Goal: Information Seeking & Learning: Find specific page/section

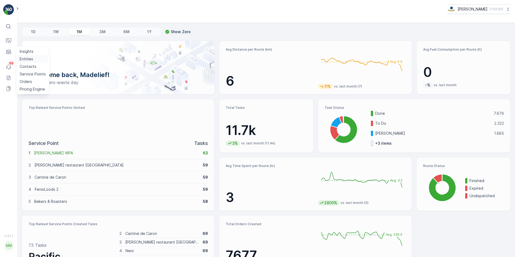
click at [26, 59] on p "Entities" at bounding box center [26, 58] width 13 height 5
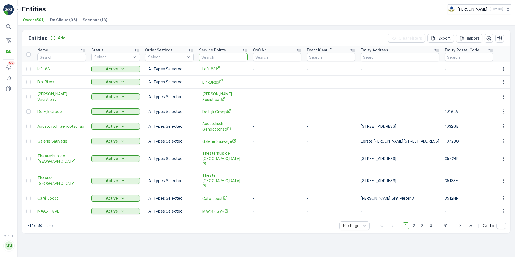
click at [221, 59] on input "text" at bounding box center [223, 57] width 49 height 9
type input "30ml"
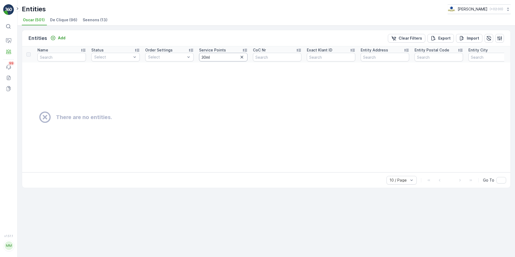
click at [221, 59] on input "30ml" at bounding box center [223, 57] width 49 height 9
type input "30 ml"
click at [221, 59] on input "30 ml" at bounding box center [223, 57] width 49 height 9
type input "30"
click at [243, 58] on icon "button" at bounding box center [241, 56] width 5 height 5
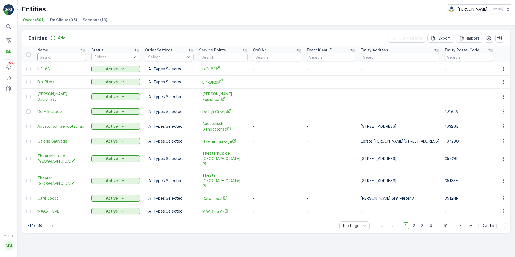
click at [54, 56] on input "text" at bounding box center [61, 57] width 49 height 9
type input "30ML"
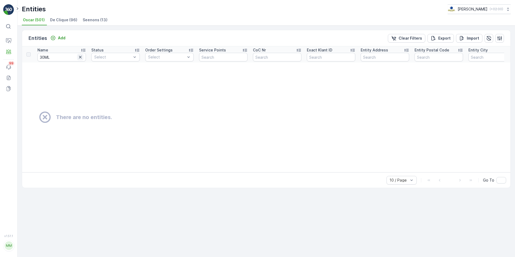
click at [79, 54] on button "button" at bounding box center [80, 57] width 6 height 6
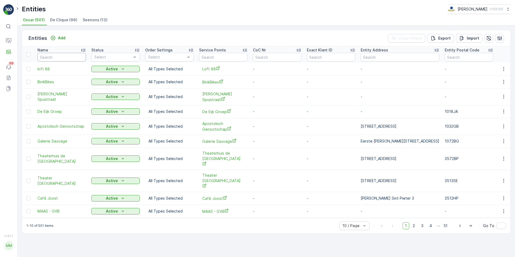
click at [76, 56] on input "text" at bounding box center [61, 57] width 49 height 9
type input "nachte"
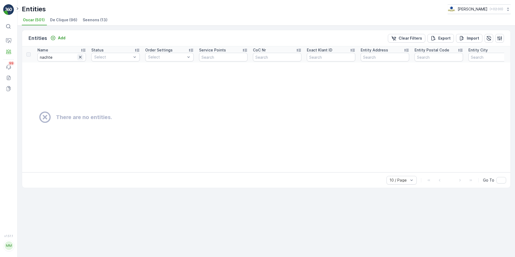
click at [81, 56] on icon "button" at bounding box center [80, 57] width 3 height 3
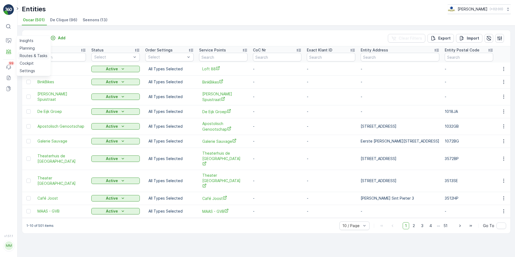
click at [21, 57] on p "Routes & Tasks" at bounding box center [34, 55] width 28 height 5
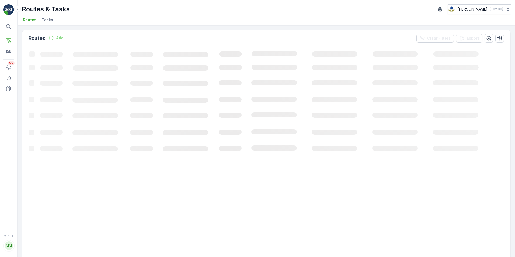
click at [45, 21] on span "Tasks" at bounding box center [47, 19] width 11 height 5
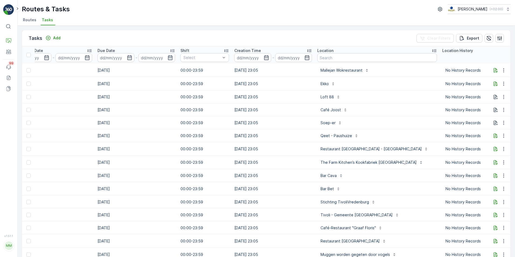
scroll to position [0, 249]
click at [334, 59] on input "text" at bounding box center [377, 57] width 120 height 9
type input "30ML"
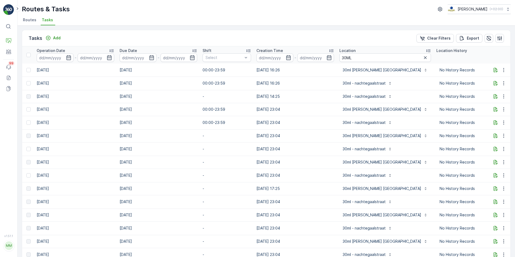
scroll to position [0, 228]
click at [355, 56] on input "30ML" at bounding box center [384, 57] width 92 height 9
type input "30ML - nacht"
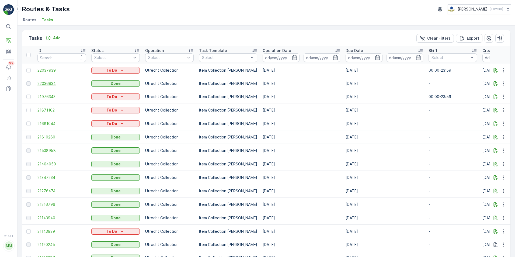
click at [52, 84] on span "22036934" at bounding box center [61, 83] width 49 height 5
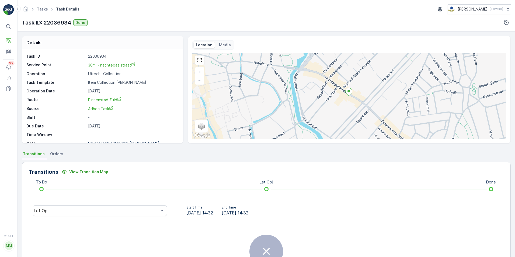
click at [125, 65] on span "30ml - nachtegaalstraat" at bounding box center [111, 65] width 47 height 5
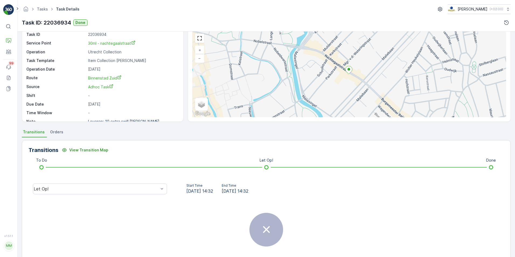
click at [57, 130] on span "Orders" at bounding box center [56, 131] width 13 height 5
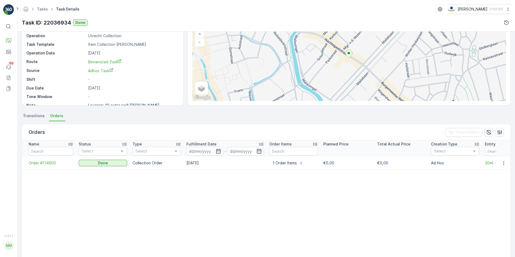
scroll to position [38, 0]
click at [278, 166] on button "1 Order Items" at bounding box center [288, 163] width 37 height 9
click at [236, 189] on table "Name Status Select Type Select Fulfillment Date - Order Items Planned Price Tot…" at bounding box center [396, 205] width 749 height 131
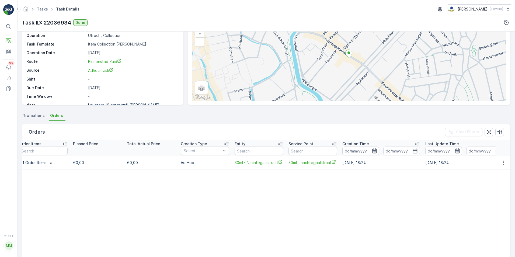
scroll to position [0, 261]
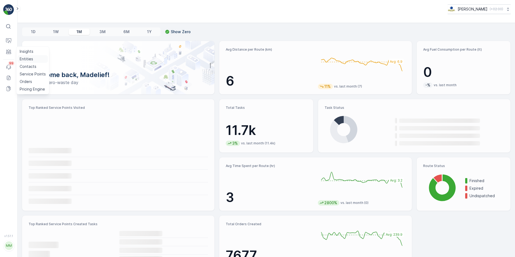
click at [26, 58] on p "Entities" at bounding box center [26, 58] width 13 height 5
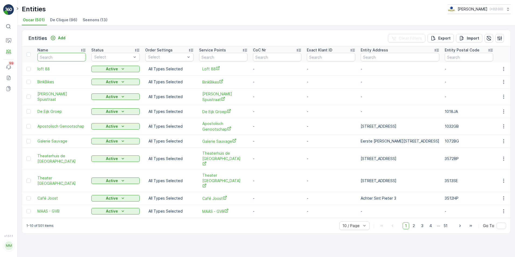
click at [60, 56] on input "text" at bounding box center [61, 57] width 49 height 9
type input "30 ml - nachtegaal"
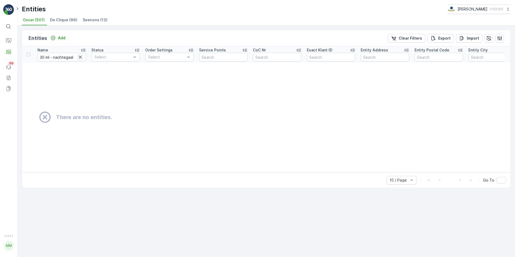
click at [80, 56] on icon "button" at bounding box center [80, 56] width 5 height 5
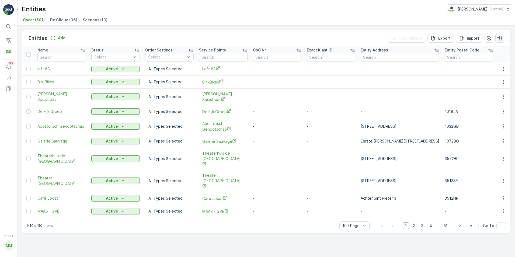
click at [498, 39] on icon "button" at bounding box center [499, 38] width 5 height 5
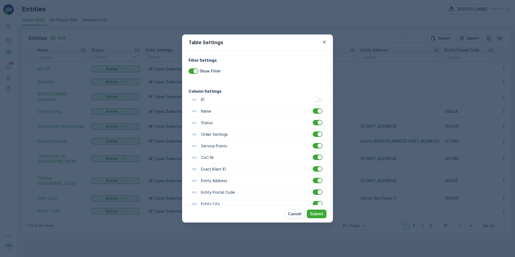
scroll to position [46, 0]
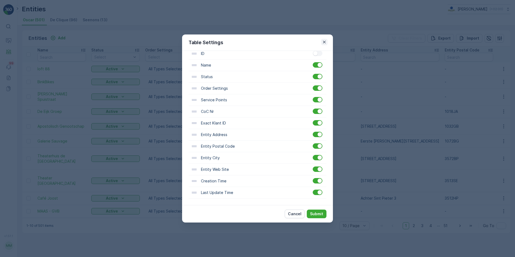
click at [321, 44] on button "button" at bounding box center [324, 42] width 6 height 6
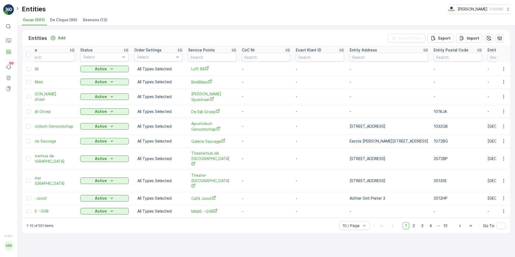
scroll to position [0, 0]
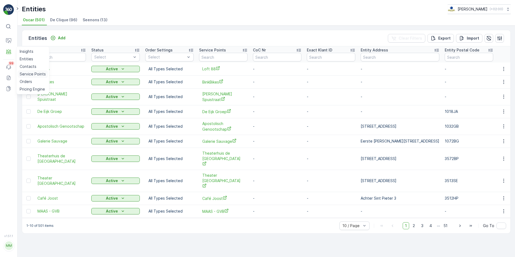
click at [22, 71] on link "Service Points" at bounding box center [33, 74] width 30 height 8
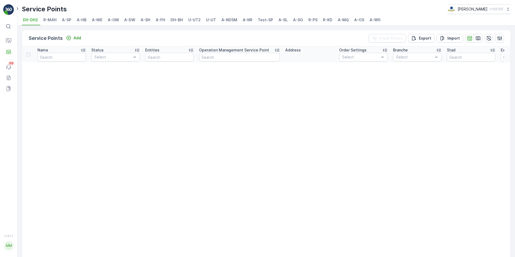
click at [211, 18] on span "U-UT" at bounding box center [211, 19] width 10 height 5
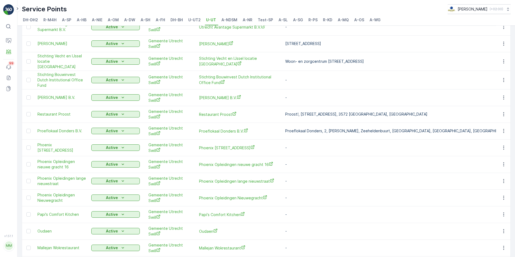
scroll to position [621, 0]
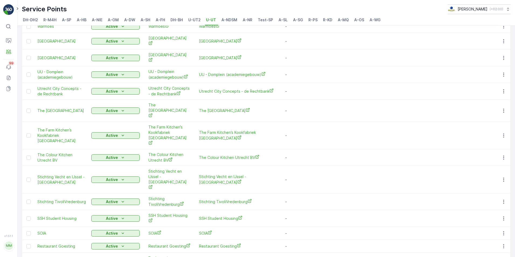
scroll to position [605, 0]
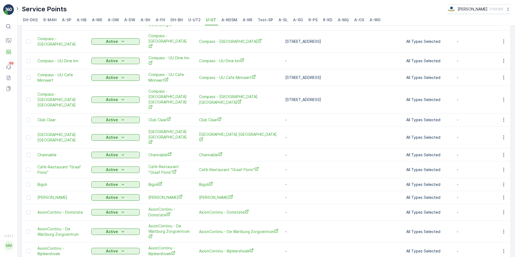
scroll to position [450, 0]
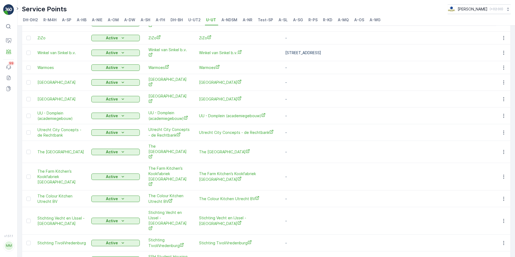
scroll to position [605, 0]
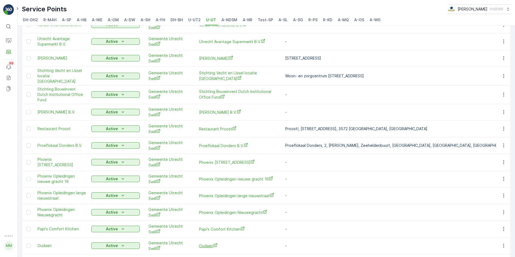
scroll to position [621, 0]
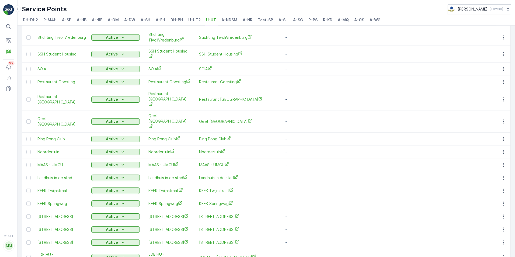
scroll to position [605, 0]
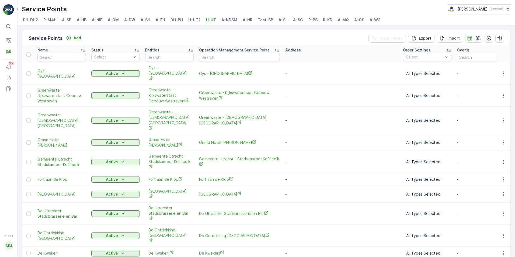
click at [208, 21] on span "U-UT" at bounding box center [211, 19] width 10 height 5
click at [51, 58] on input "text" at bounding box center [61, 57] width 49 height 9
type input "bigoli"
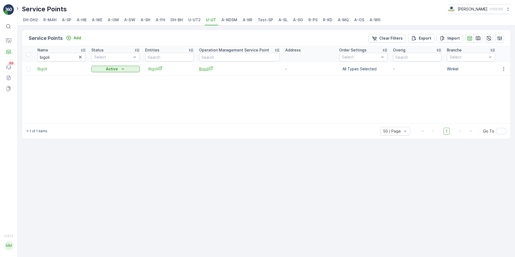
click at [202, 69] on span "Bigoli" at bounding box center [239, 69] width 81 height 6
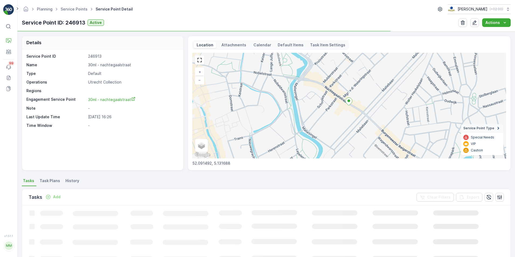
click at [46, 182] on span "Task Plans" at bounding box center [50, 180] width 20 height 5
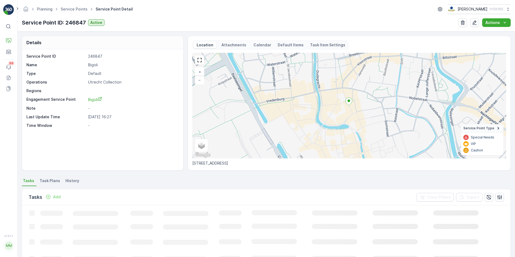
click at [56, 181] on span "Task Plans" at bounding box center [50, 180] width 20 height 5
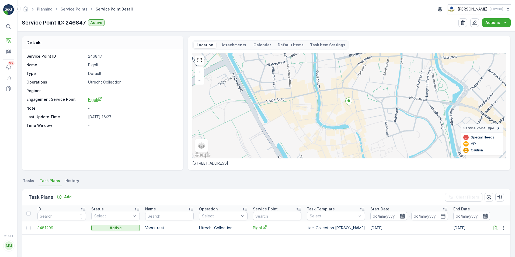
click at [97, 101] on span "Bigoli" at bounding box center [95, 99] width 14 height 5
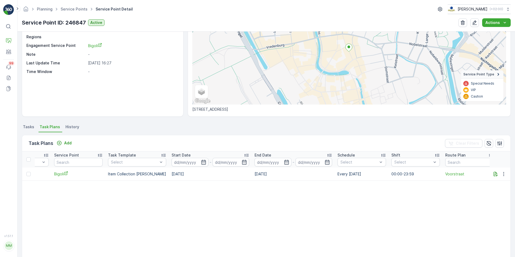
scroll to position [0, 203]
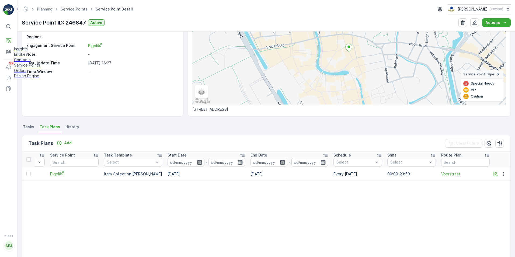
click at [27, 57] on p "Entities" at bounding box center [27, 54] width 26 height 5
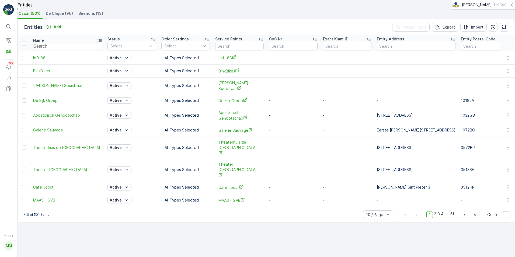
click at [57, 49] on input "text" at bounding box center [67, 46] width 69 height 6
type input "LOCALS"
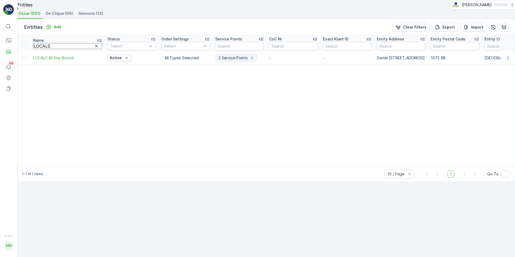
click at [223, 61] on p "2 Service Points" at bounding box center [233, 57] width 29 height 5
click at [252, 112] on table "Name LOCALS Status Select Order Settings Select Service Points CoC Nr Exact Kla…" at bounding box center [394, 100] width 753 height 131
click at [220, 61] on p "2 Service Points" at bounding box center [233, 57] width 29 height 5
click at [221, 79] on span "LOCALS All Day Brunch - DS" at bounding box center [228, 77] width 58 height 6
click at [225, 85] on span "LOCALS All Day Brunch - EJvC" at bounding box center [228, 83] width 58 height 6
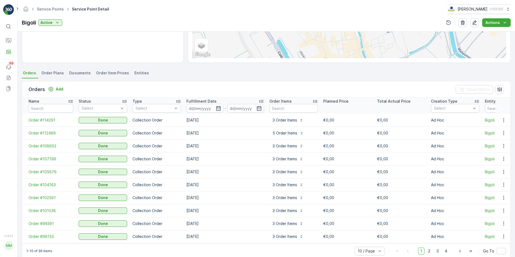
scroll to position [112, 0]
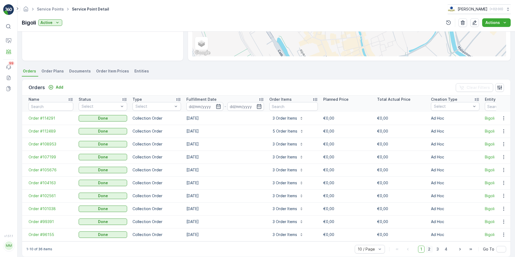
click at [430, 250] on span "2" at bounding box center [429, 249] width 7 height 7
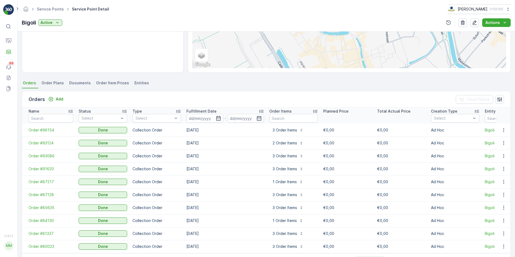
scroll to position [112, 0]
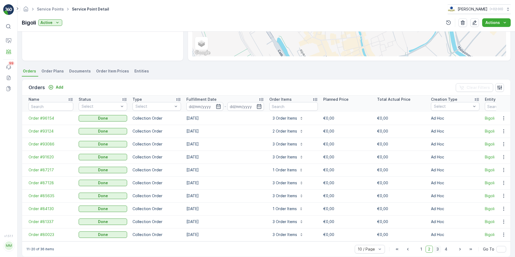
click at [438, 249] on span "3" at bounding box center [437, 249] width 7 height 7
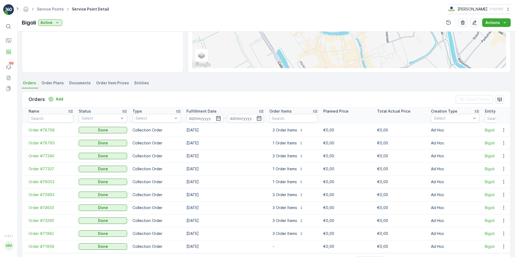
scroll to position [112, 0]
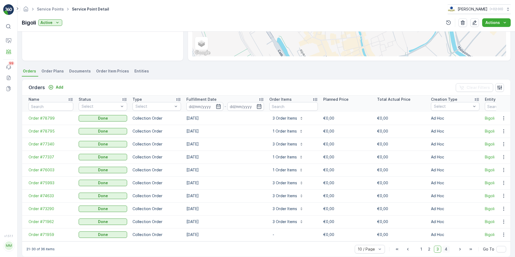
click at [445, 251] on span "4" at bounding box center [447, 249] width 8 height 7
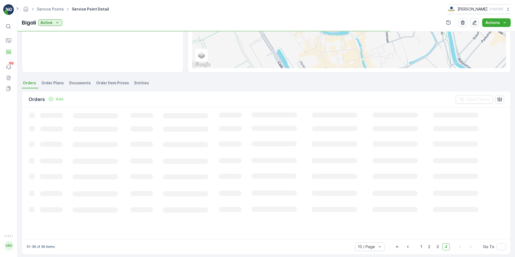
scroll to position [106, 0]
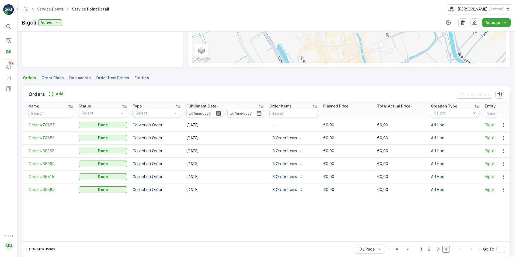
click at [421, 251] on span "1" at bounding box center [421, 249] width 6 height 7
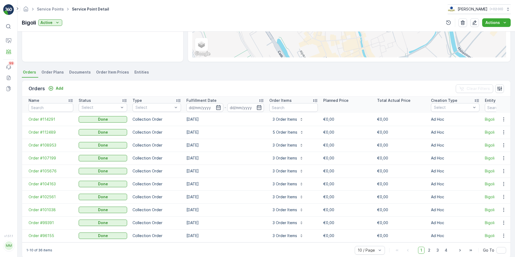
scroll to position [112, 0]
click at [288, 155] on p "3 Order Items" at bounding box center [285, 156] width 25 height 5
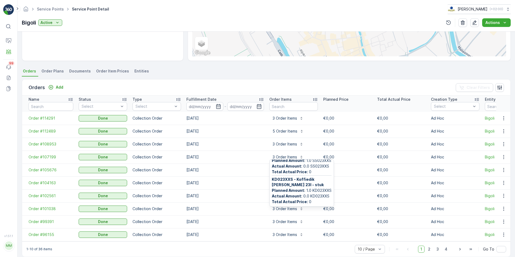
scroll to position [56, 0]
click at [291, 142] on p "3 Order Items" at bounding box center [285, 144] width 25 height 5
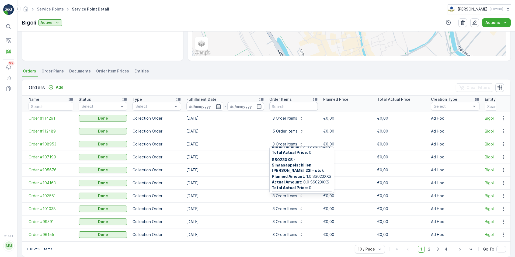
scroll to position [54, 0]
click at [157, 87] on div "Orders Add Clear Filters" at bounding box center [266, 88] width 489 height 16
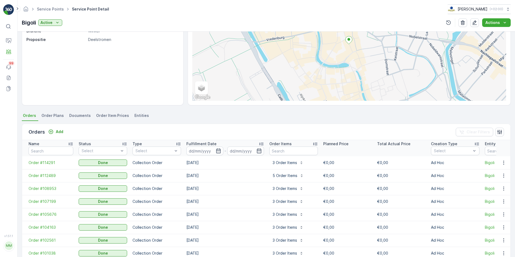
scroll to position [32, 0]
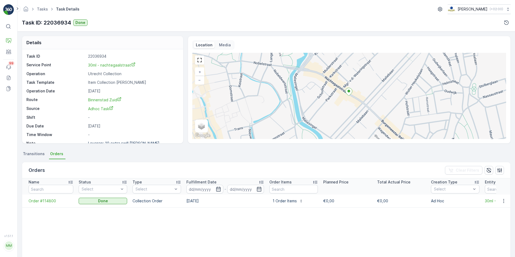
scroll to position [0, 261]
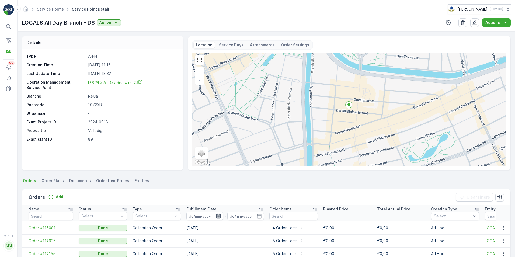
click at [115, 79] on div "Type A-FH Creation Time 06.04.2025 11:16 Last Update Time 23.09.2025 13:32 Oper…" at bounding box center [101, 98] width 151 height 88
click at [115, 80] on span "LOCALS All Day Brunch - DS" at bounding box center [115, 82] width 54 height 5
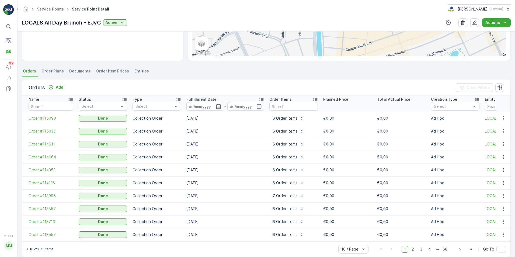
scroll to position [112, 0]
drag, startPoint x: 514, startPoint y: 133, endPoint x: 510, endPoint y: 128, distance: 5.4
click at [510, 128] on div "Details Type A-FH Creation Time [DATE] 15:08 Last Update Time [DATE] 13:47 Oper…" at bounding box center [267, 145] width 498 height 226
click at [161, 38] on div "Type A-FH Creation Time 04.03.2024 15:08 Last Update Time 23.09.2025 13:47 Oper…" at bounding box center [102, 0] width 161 height 121
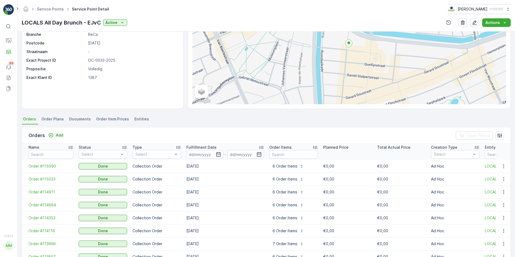
scroll to position [0, 0]
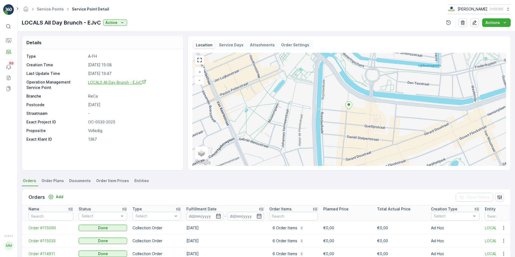
click at [133, 84] on span "LOCALS All Day Brunch - EJvC" at bounding box center [117, 82] width 58 height 5
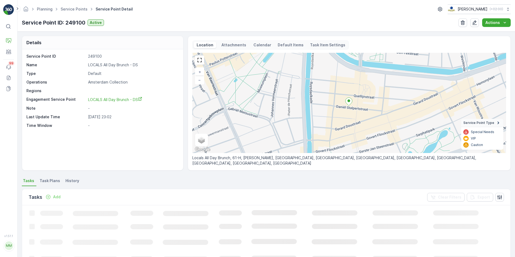
click at [53, 181] on span "Task Plans" at bounding box center [50, 180] width 20 height 5
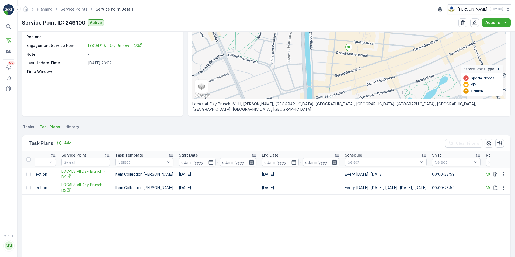
scroll to position [0, 191]
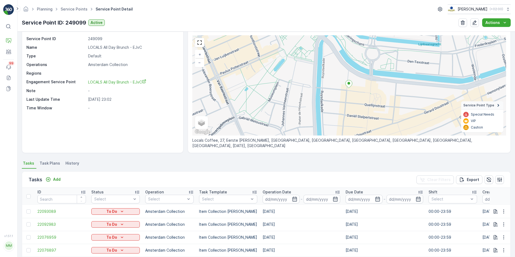
scroll to position [27, 0]
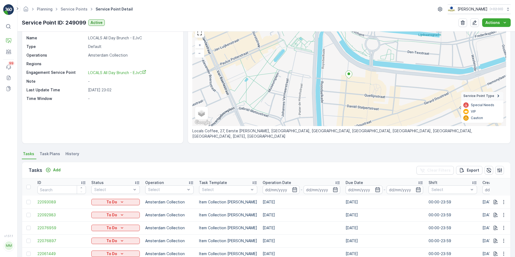
click at [37, 156] on ul "Tasks Task Plans History" at bounding box center [266, 154] width 489 height 9
click at [45, 153] on span "Task Plans" at bounding box center [50, 153] width 20 height 5
